Goal: Task Accomplishment & Management: Manage account settings

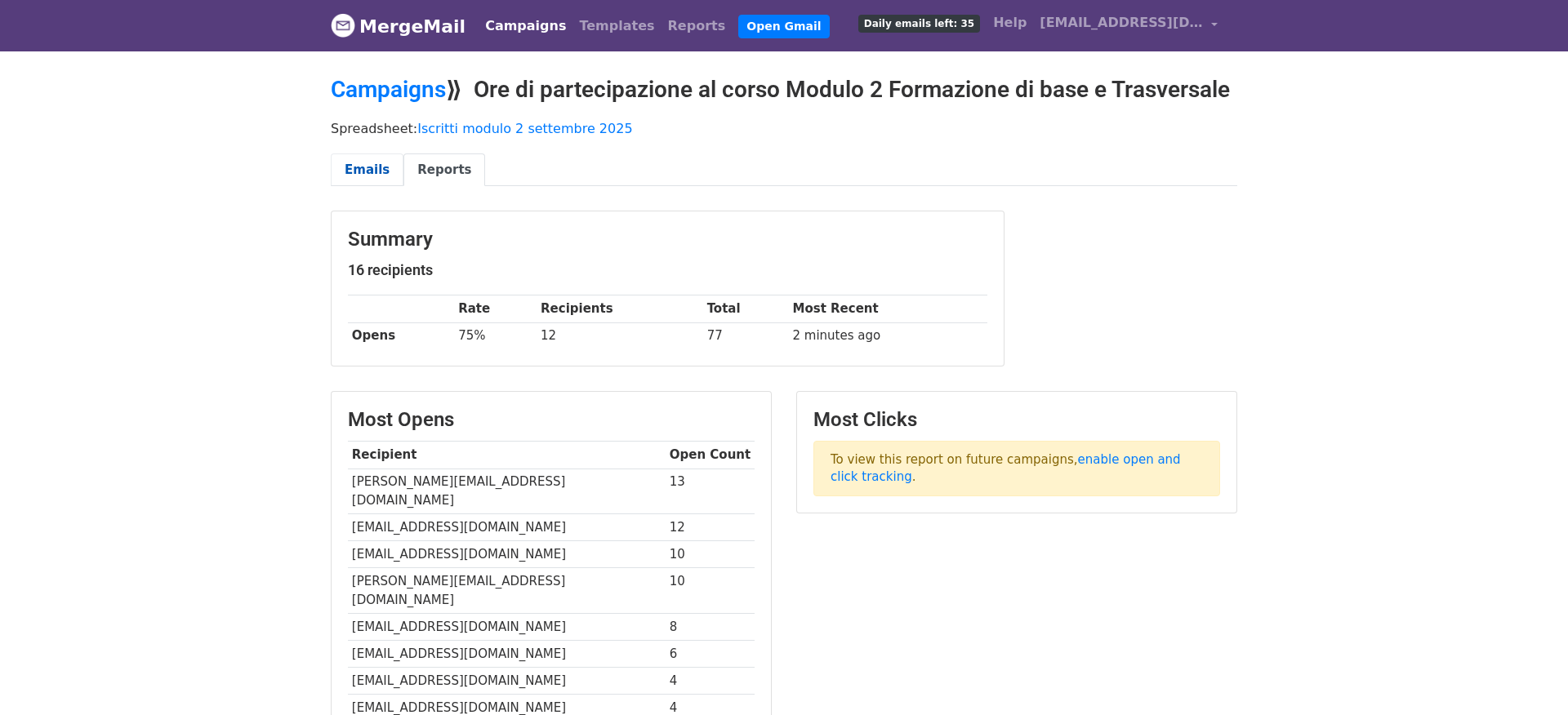
click at [366, 166] on link "Emails" at bounding box center [367, 170] width 73 height 33
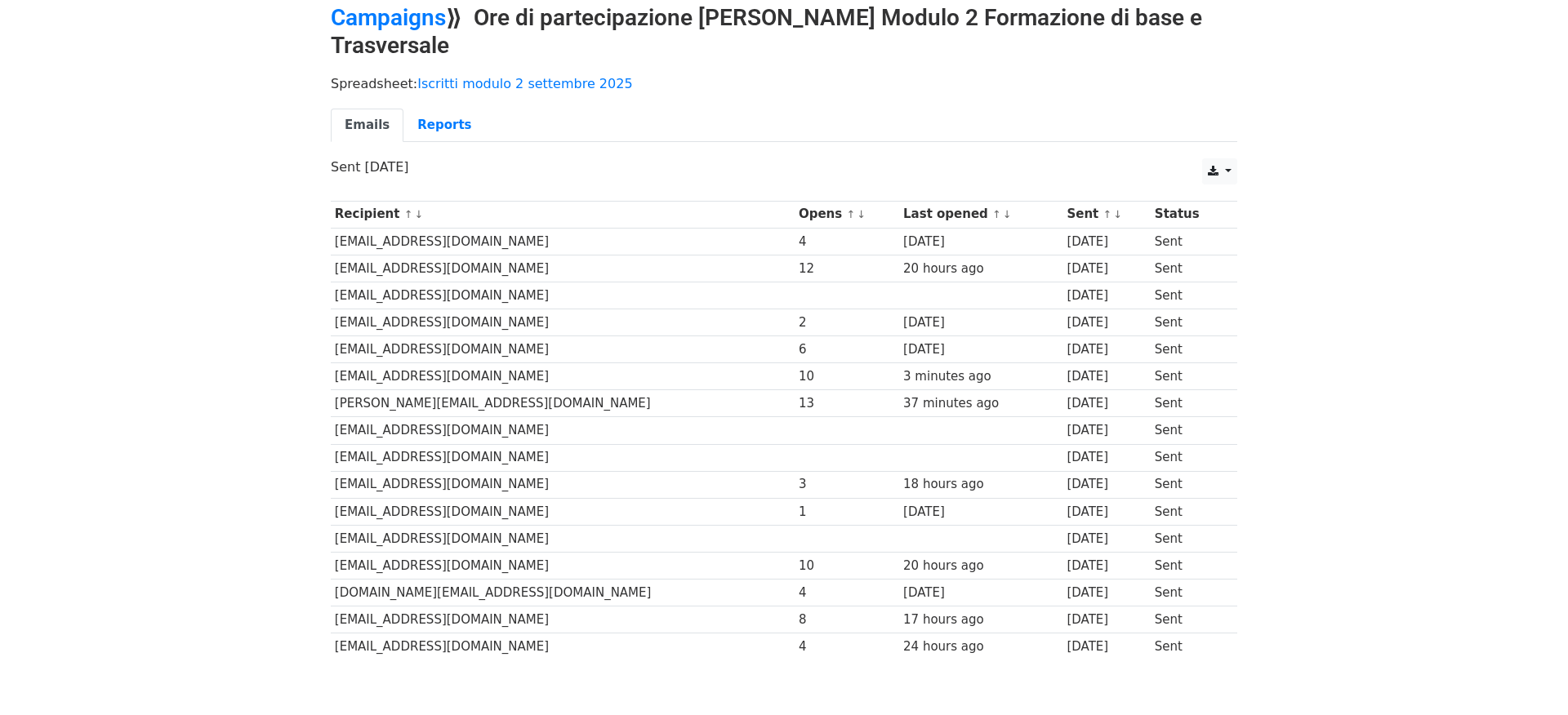
scroll to position [134, 0]
